Goal: Task Accomplishment & Management: Manage account settings

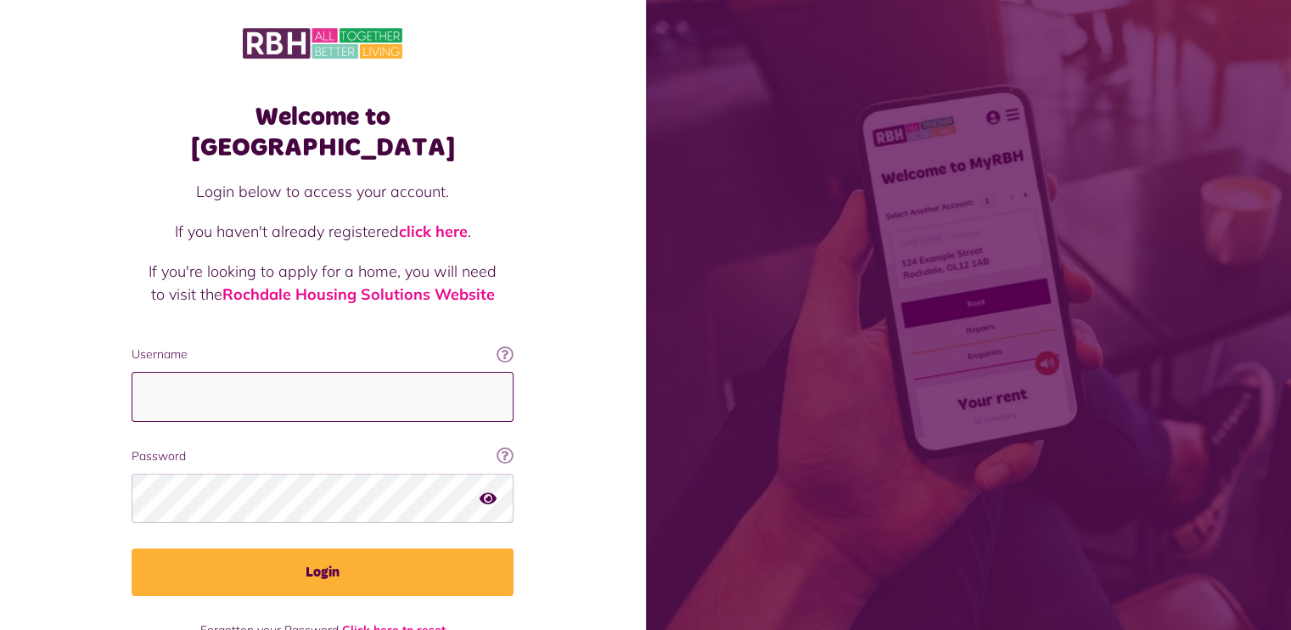
click at [165, 372] on input "Username" at bounding box center [323, 397] width 382 height 50
type input "**********"
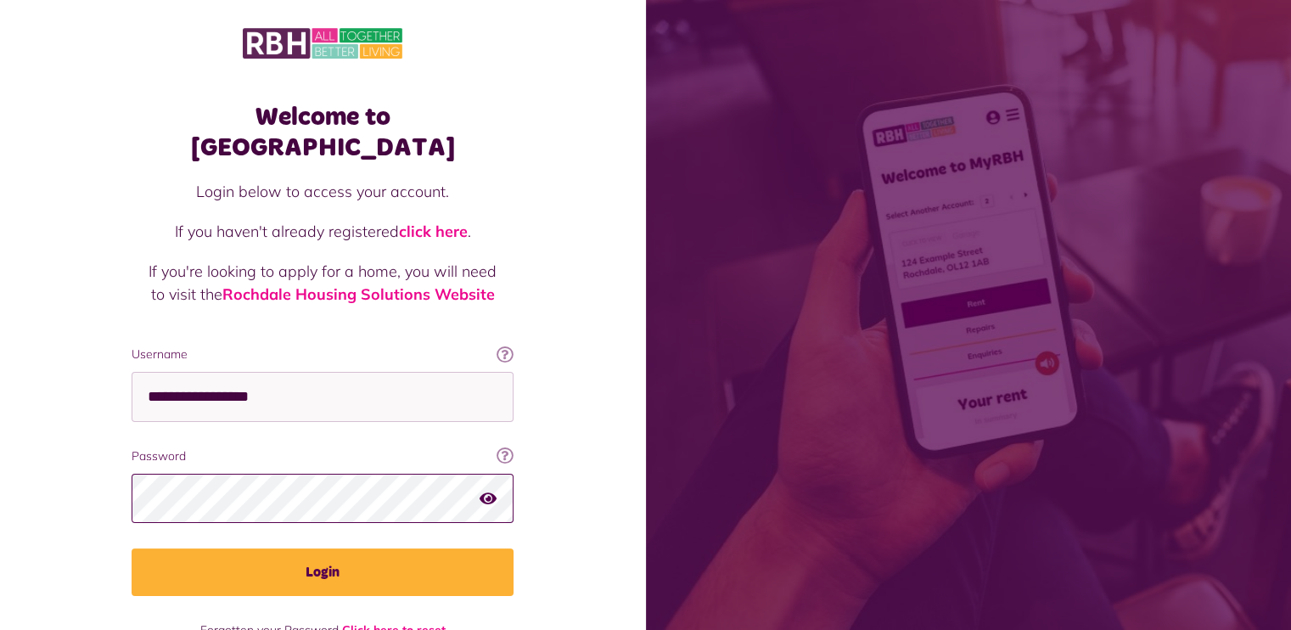
click at [132, 548] on button "Login" at bounding box center [323, 572] width 382 height 48
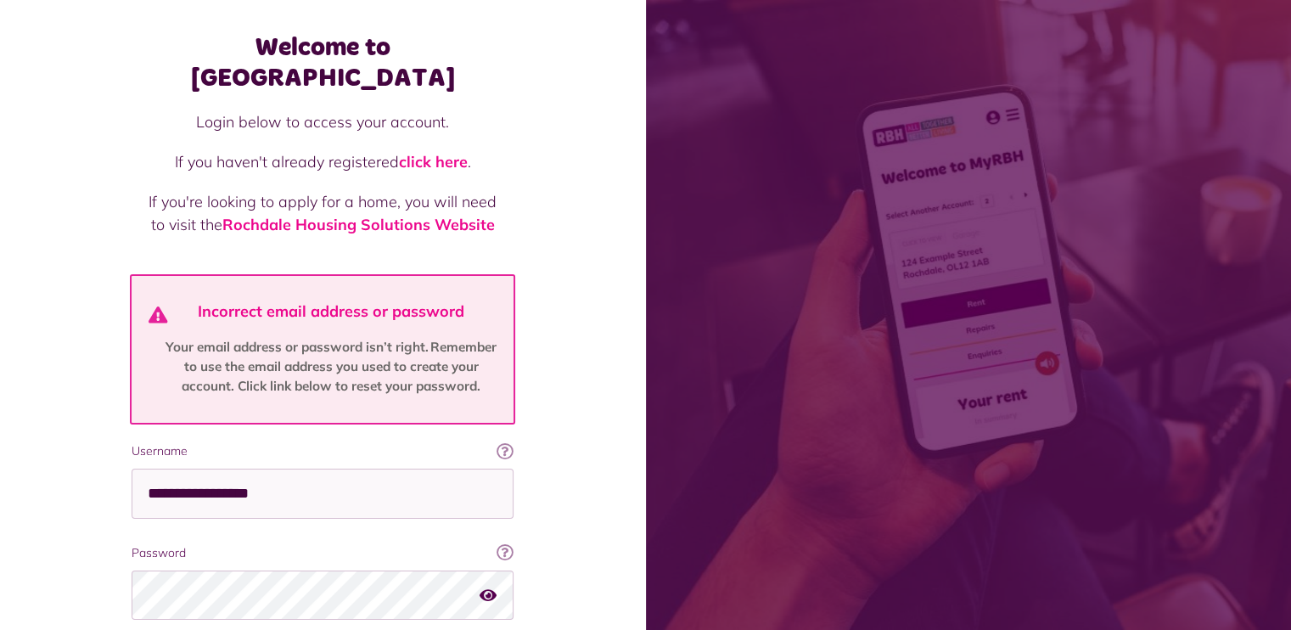
scroll to position [170, 0]
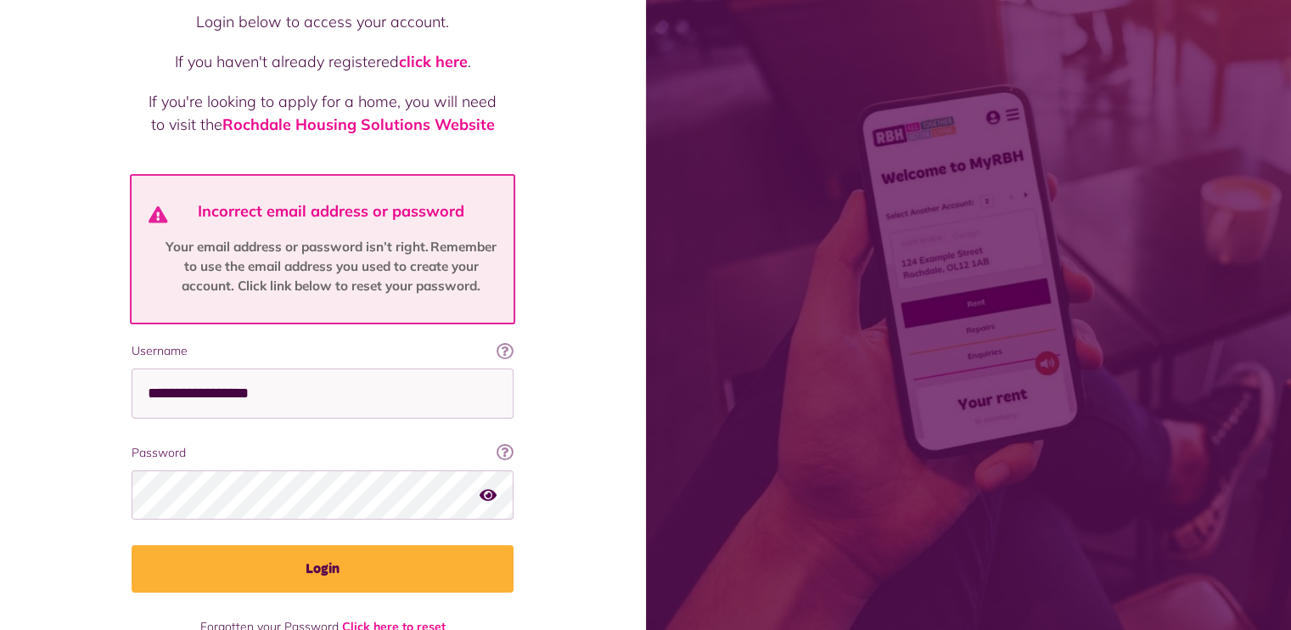
click at [486, 487] on icon "button" at bounding box center [488, 494] width 17 height 15
click at [486, 487] on icon "button" at bounding box center [490, 494] width 20 height 15
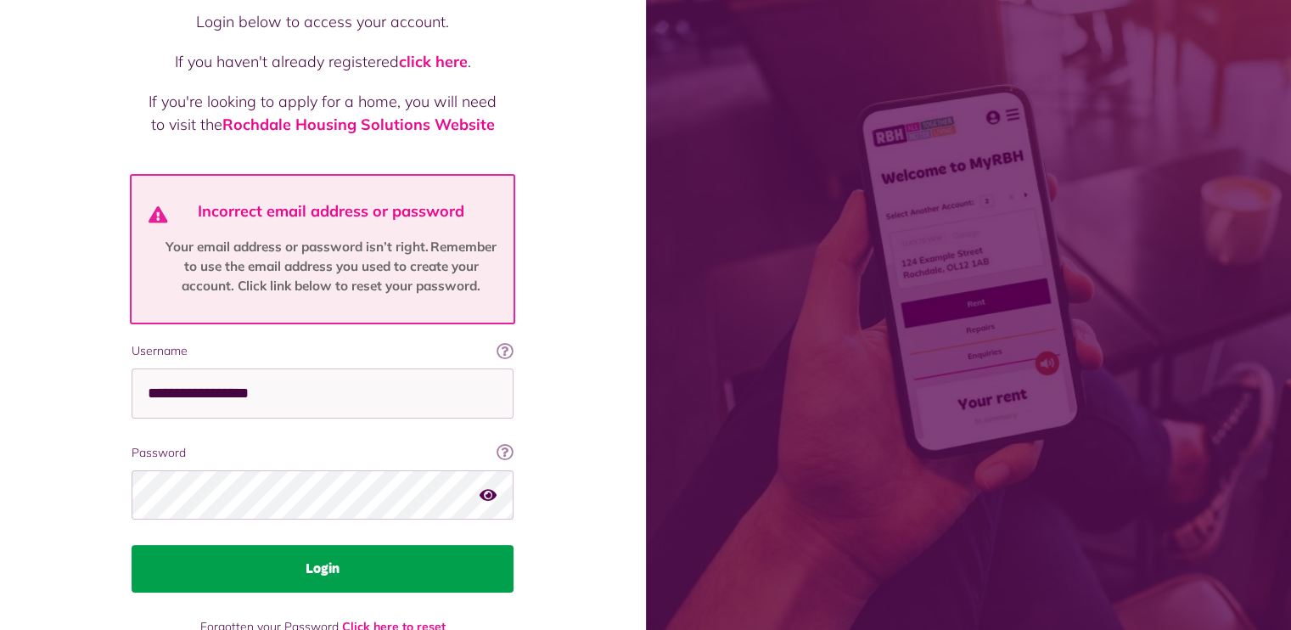
click at [326, 545] on button "Login" at bounding box center [323, 569] width 382 height 48
click at [327, 545] on button "Login" at bounding box center [323, 569] width 382 height 48
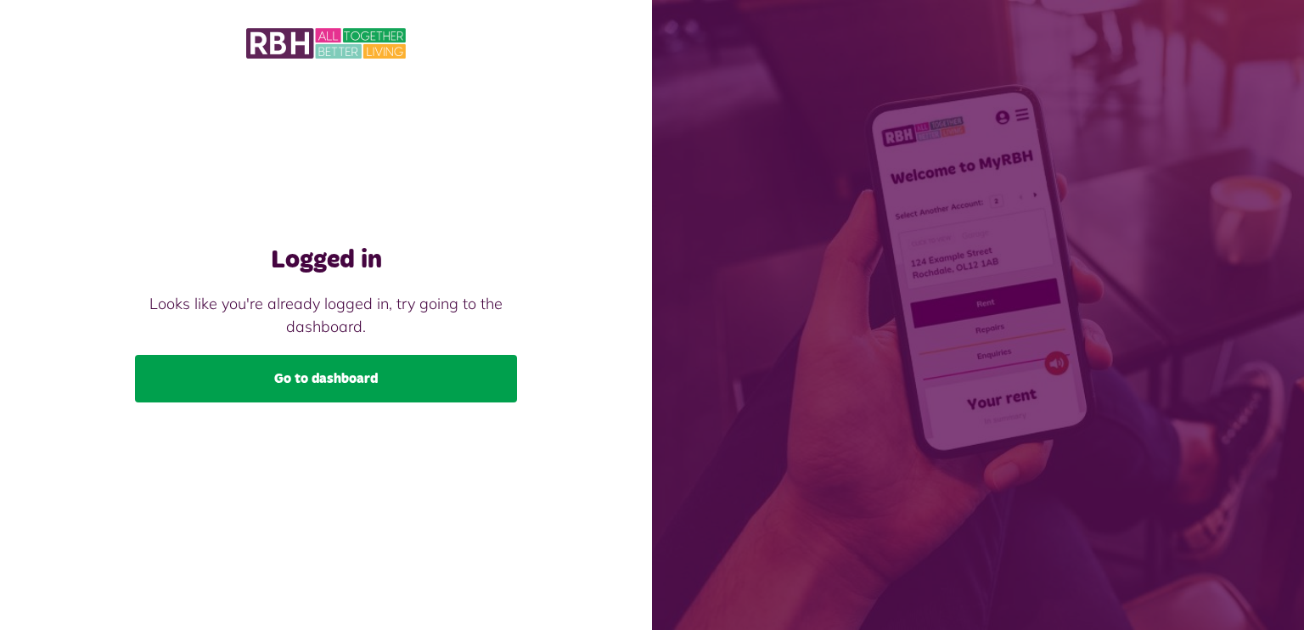
click at [305, 375] on link "Go to dashboard" at bounding box center [326, 379] width 382 height 48
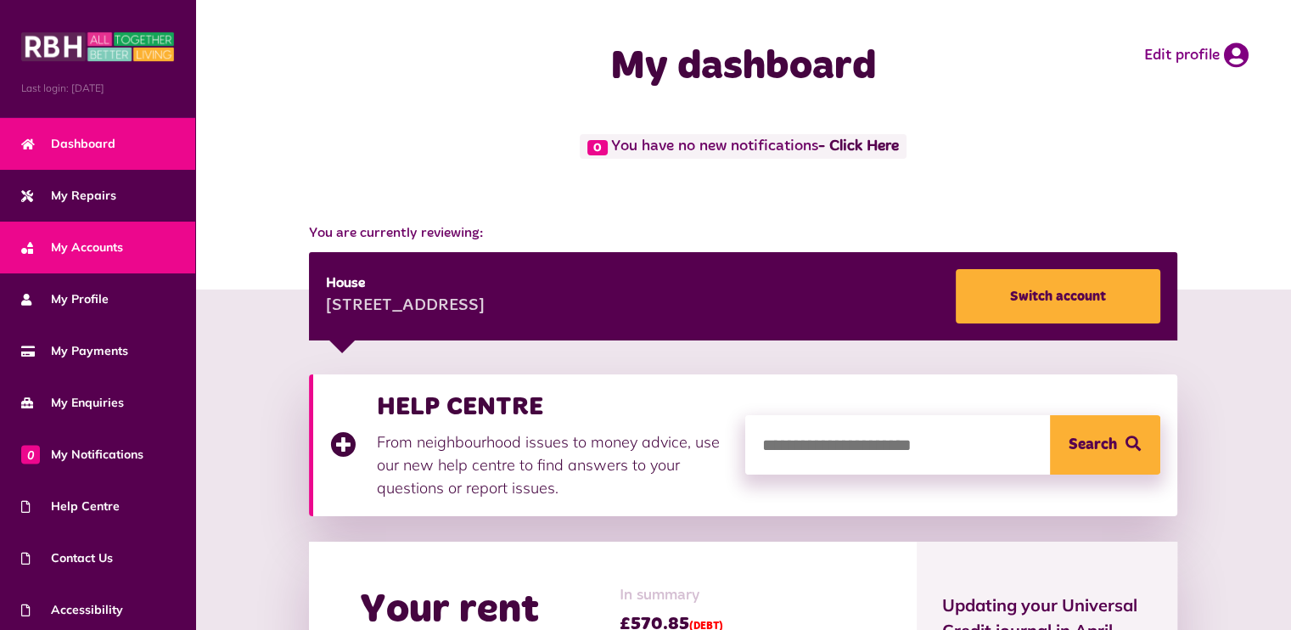
click at [81, 241] on span "My Accounts" at bounding box center [72, 248] width 102 height 18
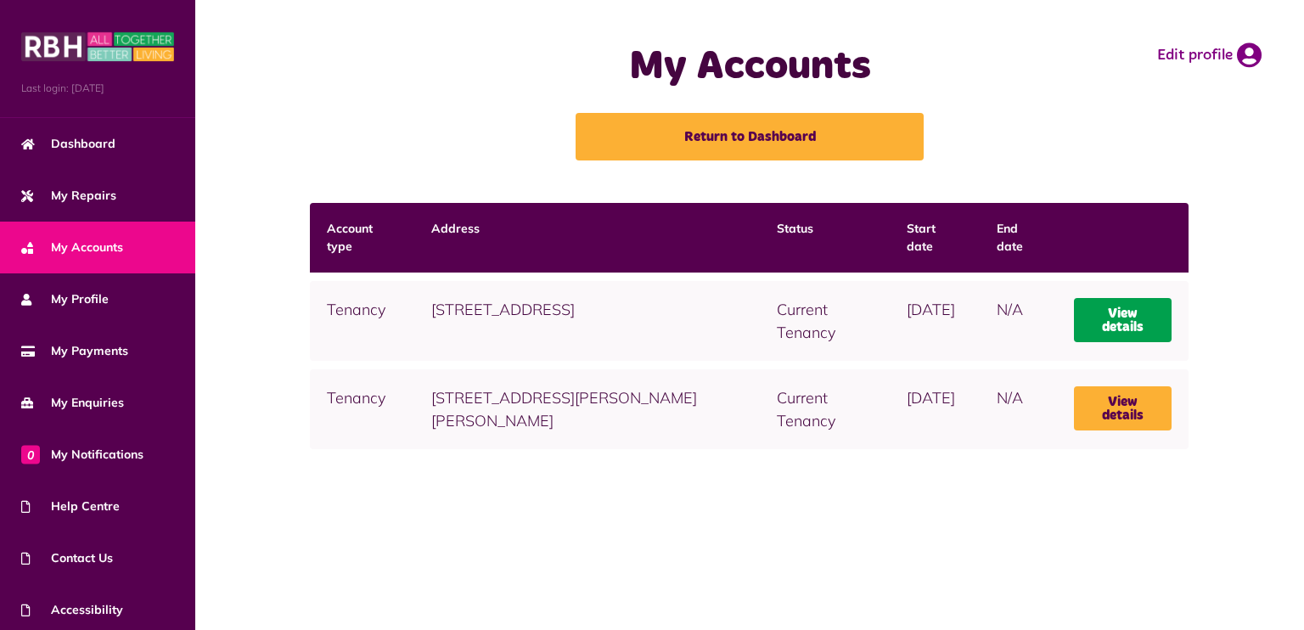
click at [1133, 318] on link "View details" at bounding box center [1123, 320] width 98 height 44
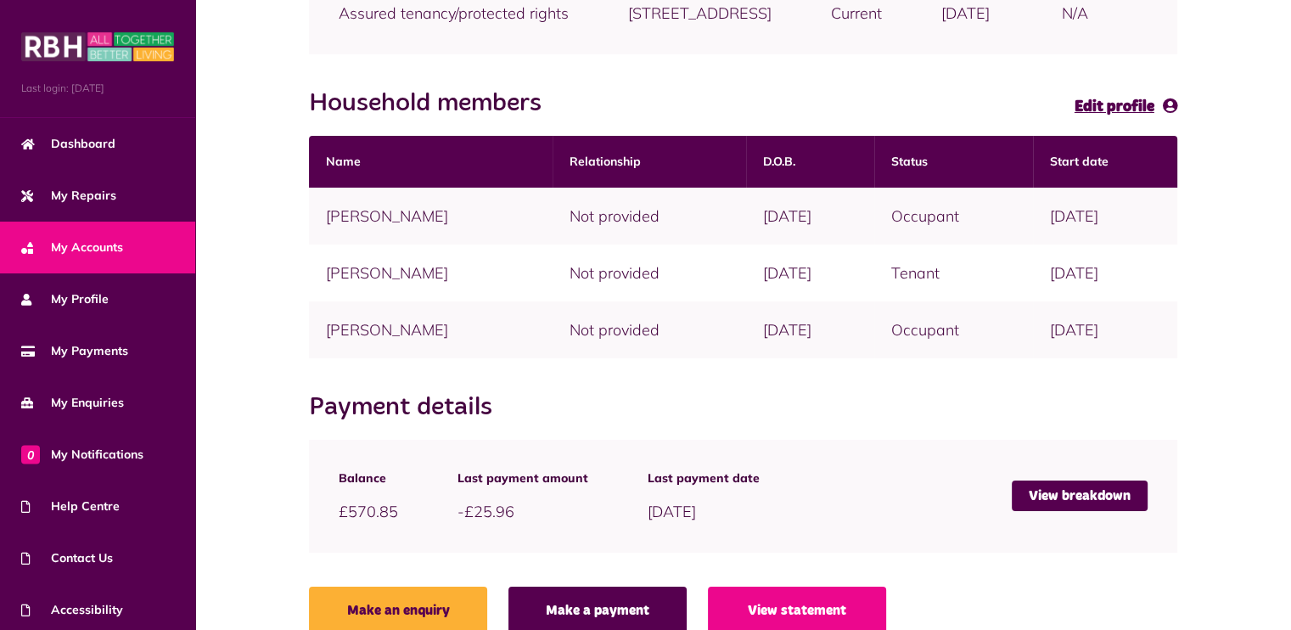
scroll to position [340, 0]
